Goal: Task Accomplishment & Management: Use online tool/utility

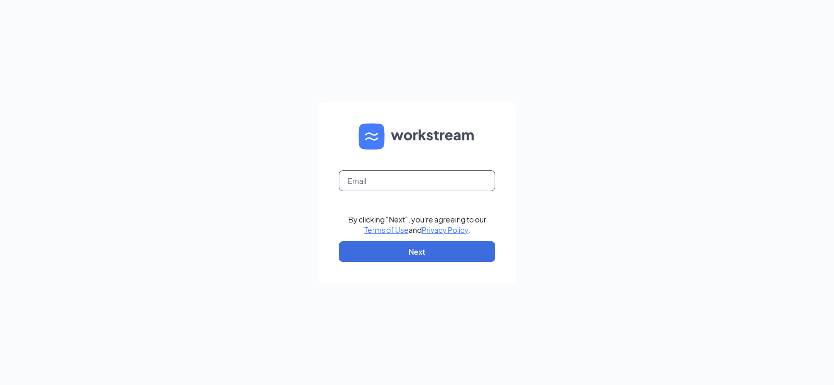
click at [388, 182] on input "text" at bounding box center [417, 180] width 156 height 21
type input "[EMAIL_ADDRESS][DOMAIN_NAME]"
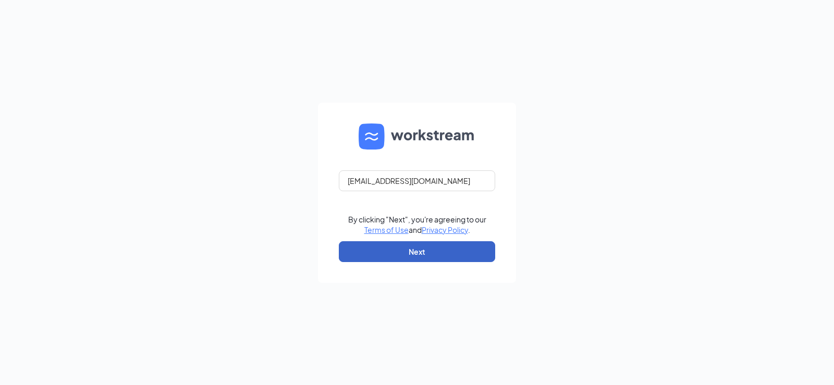
click at [421, 246] on button "Next" at bounding box center [417, 251] width 156 height 21
